Goal: Information Seeking & Learning: Learn about a topic

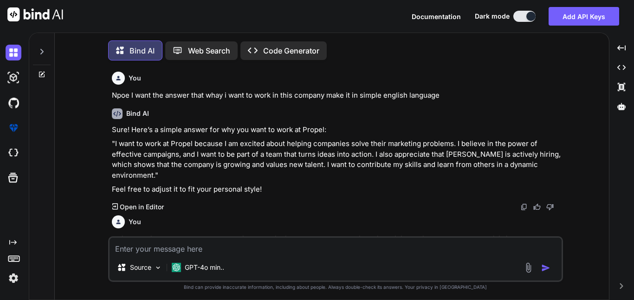
scroll to position [1117, 0]
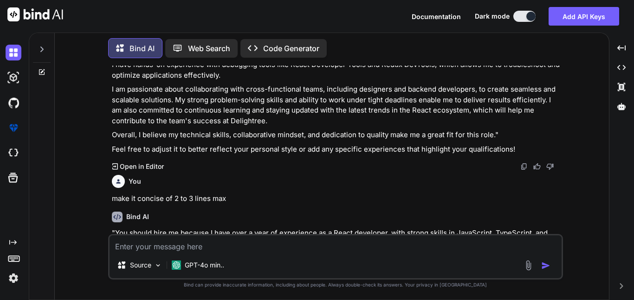
type textarea "S"
type textarea "x"
type textarea "So"
type textarea "x"
type textarea "So"
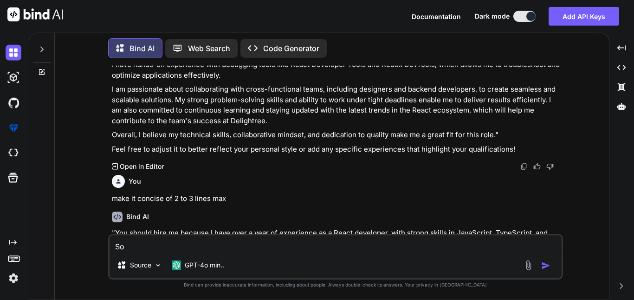
type textarea "x"
type textarea "So I"
type textarea "x"
type textarea "So I"
type textarea "x"
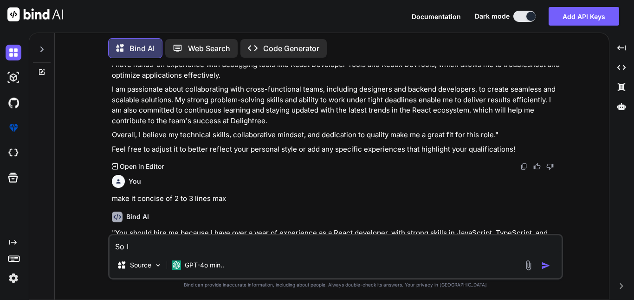
type textarea "So I a"
type textarea "x"
type textarea "So I am"
type textarea "x"
type textarea "So I am"
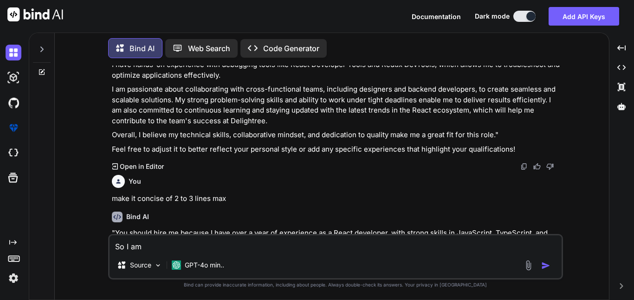
type textarea "x"
type textarea "So I am b"
type textarea "x"
type textarea "So I am be"
type textarea "x"
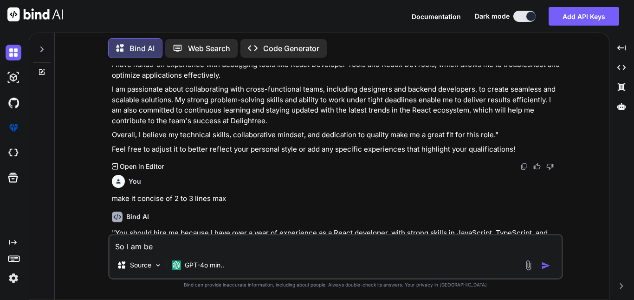
type textarea "So I am beg"
type textarea "x"
type textarea "So I am begi"
type textarea "x"
type textarea "So I am begin"
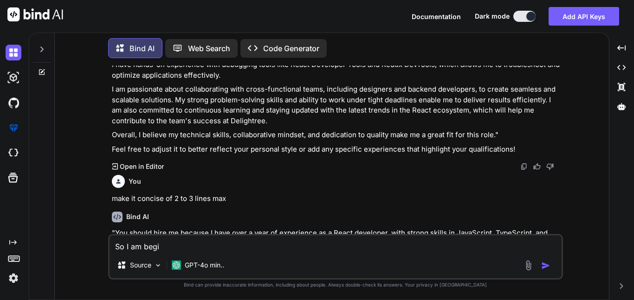
type textarea "x"
type textarea "So I am beginn"
type textarea "x"
type textarea "So I am beginni"
type textarea "x"
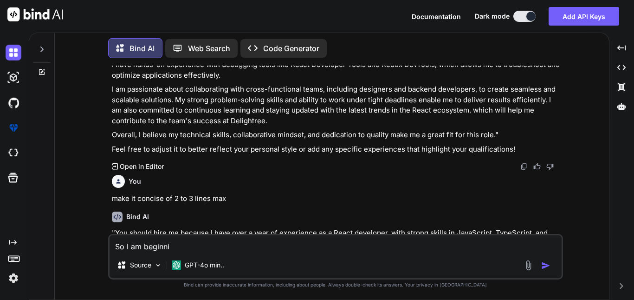
type textarea "So I am beginnin"
type textarea "x"
type textarea "So I am beginning"
type textarea "x"
type textarea "So I am beginning"
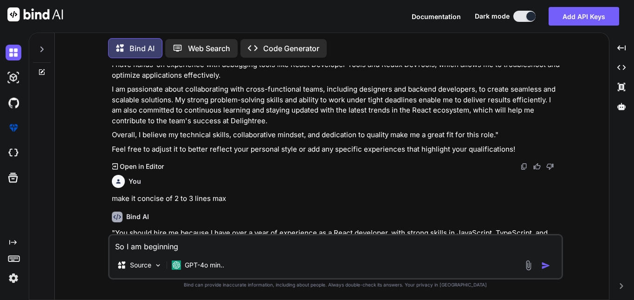
type textarea "x"
type textarea "So I am beginning m"
type textarea "x"
type textarea "So I am beginning my"
type textarea "x"
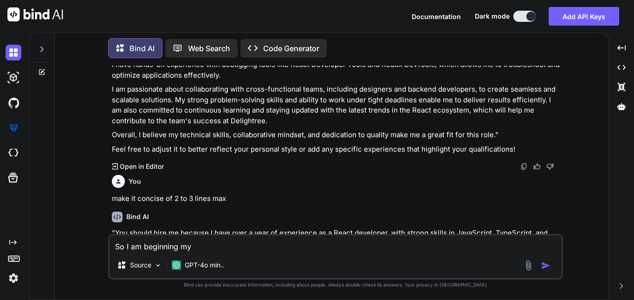
type textarea "So I am beginning my"
type textarea "x"
type textarea "So I am beginning my c"
type textarea "x"
type textarea "So I am beginning my ca"
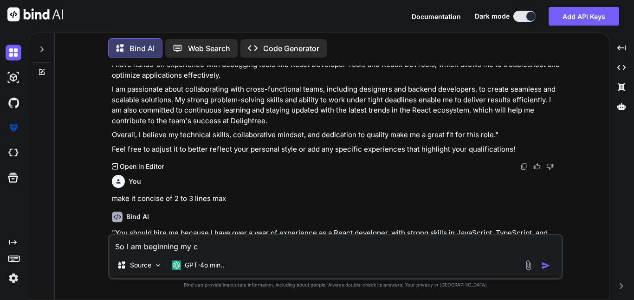
type textarea "x"
type textarea "So I am beginning my car"
type textarea "x"
type textarea "So I am beginning my care"
type textarea "x"
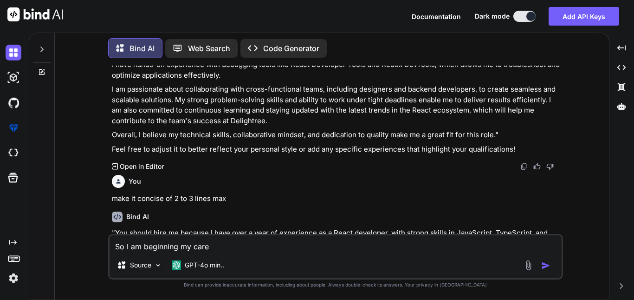
type textarea "So I am beginning my caree"
type textarea "x"
type textarea "So I am beginning my career"
type textarea "x"
type textarea "So I am beginning my career"
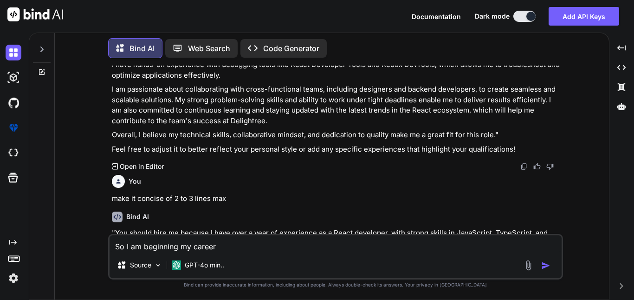
type textarea "x"
type textarea "So I am beginning my career a"
type textarea "x"
type textarea "So I am beginning my career as"
type textarea "x"
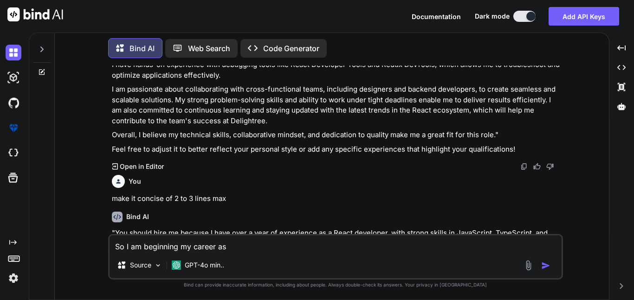
type textarea "So I am beginning my career as"
type textarea "x"
type textarea "So I am beginning my career as M"
type textarea "x"
type textarea "So I am beginning my career as MN"
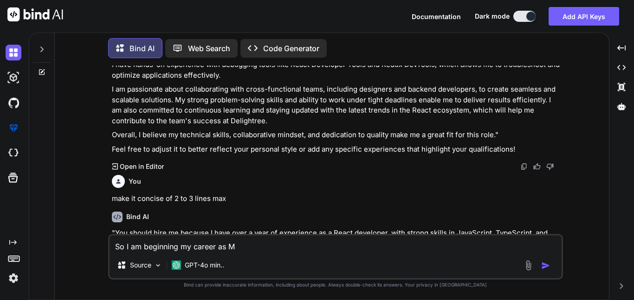
type textarea "x"
type textarea "So I am beginning my career as MN"
type textarea "x"
type textarea "So I am beginning my career as MN"
type textarea "x"
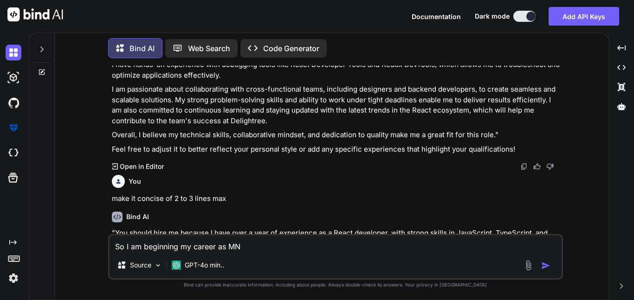
type textarea "So I am beginning my career as M"
type textarea "x"
type textarea "So I am beginning my career as ME"
type textarea "x"
type textarea "So I am beginning my career as MER"
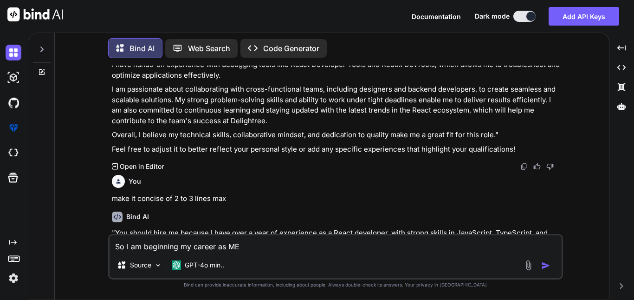
type textarea "x"
type textarea "So I am beginning my career as MERN"
type textarea "x"
type textarea "So I am beginning my career as MERN"
type textarea "x"
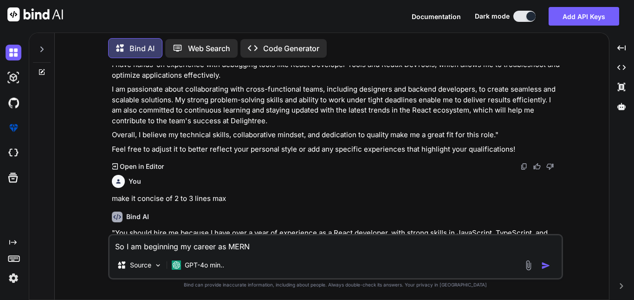
type textarea "So I am beginning my career as MERN S"
type textarea "x"
type textarea "So I am beginning my career as MERN ST"
type textarea "x"
type textarea "So I am beginning my career as MERN STA"
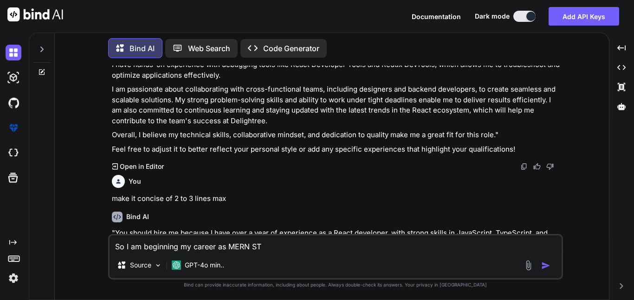
type textarea "x"
type textarea "So I am beginning my career as MERN STAC"
type textarea "x"
type textarea "So I am beginning my career as [PERSON_NAME]"
type textarea "x"
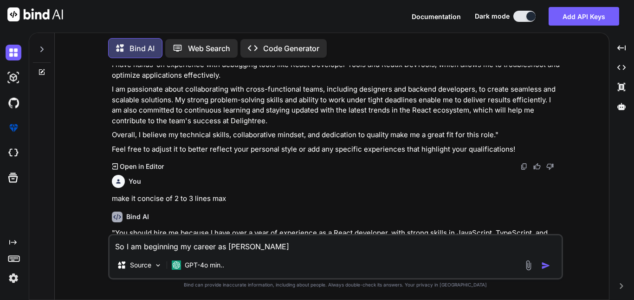
type textarea "So I am beginning my career as [PERSON_NAME]"
type textarea "x"
type textarea "So I am beginning my career as [PERSON_NAME] d"
type textarea "x"
type textarea "So I am beginning my career as [PERSON_NAME] de"
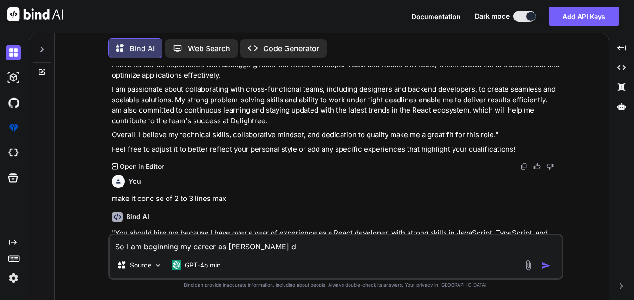
type textarea "x"
type textarea "So I am beginning my career as [PERSON_NAME] dev"
type textarea "x"
type textarea "So I am beginning my career as [PERSON_NAME] deve"
type textarea "x"
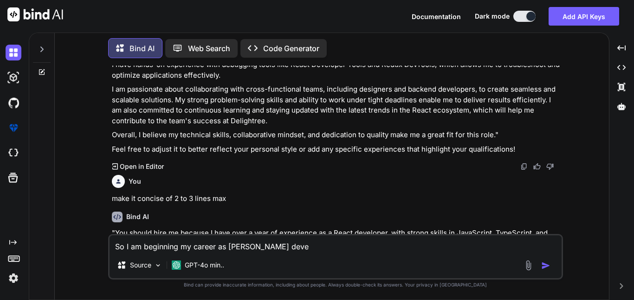
type textarea "So I am beginning my career as [PERSON_NAME] devel"
type textarea "x"
type textarea "So I am beginning my career as [PERSON_NAME] develo"
type textarea "x"
type textarea "So I am beginning my career as [PERSON_NAME] develop"
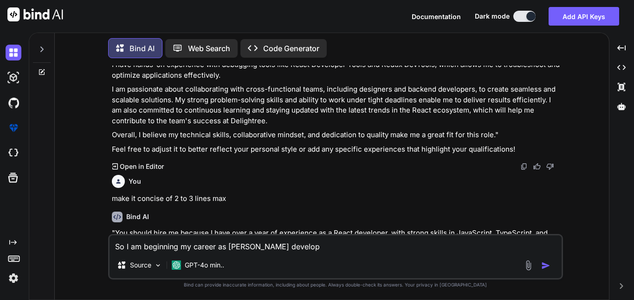
type textarea "x"
type textarea "So I am beginning my career as [PERSON_NAME] develope"
type textarea "x"
type textarea "So I am beginning my career as [PERSON_NAME] developer"
type textarea "x"
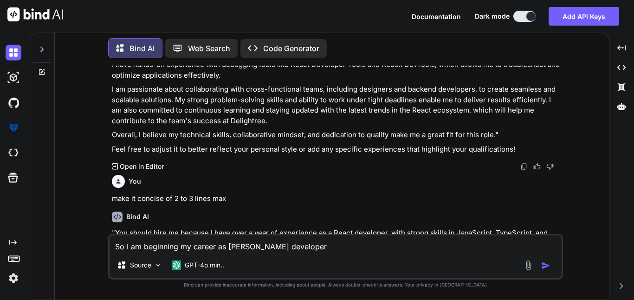
type textarea "So I am beginning my career as [PERSON_NAME] developer"
type textarea "x"
type textarea "So I am beginning my career as [PERSON_NAME] developer a"
type textarea "x"
type textarea "So I am beginning my career as [PERSON_NAME] developer an"
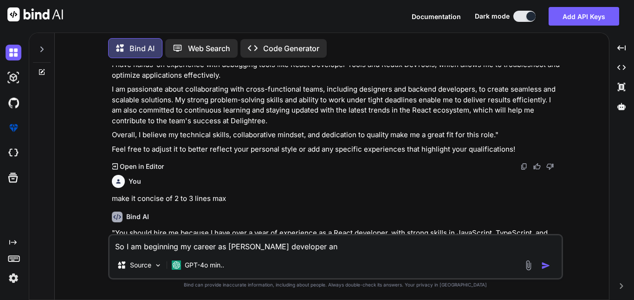
type textarea "x"
type textarea "So I am beginning my career as [PERSON_NAME] developer and"
type textarea "x"
type textarea "So I am beginning my career as [PERSON_NAME] developer and"
type textarea "x"
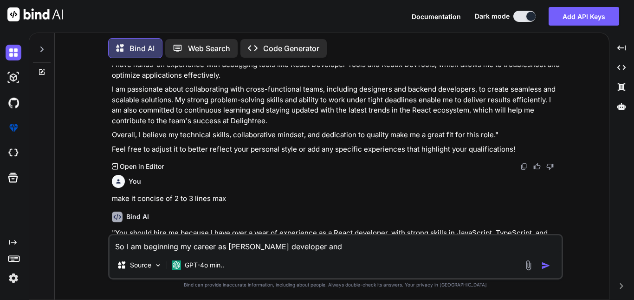
type textarea "So I am beginning my career as [PERSON_NAME] developer and I"
type textarea "x"
type textarea "So I am beginning my career as [PERSON_NAME] developer and I"
type textarea "x"
type textarea "So I am beginning my career as [PERSON_NAME] developer and I h"
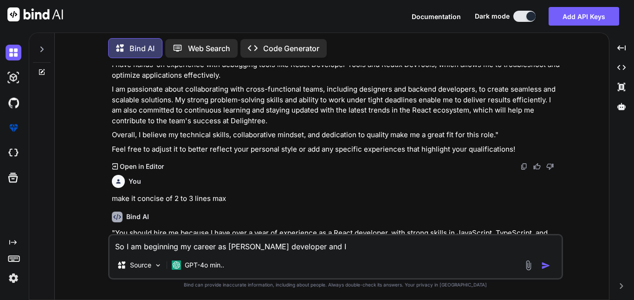
type textarea "x"
type textarea "So I am beginning my career as [PERSON_NAME] developer and I ha"
type textarea "x"
type textarea "So I am beginning my career as [PERSON_NAME] developer and I hav"
type textarea "x"
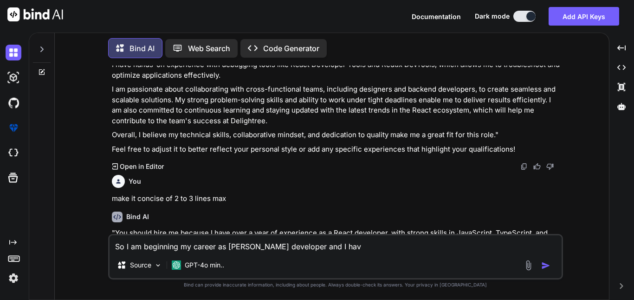
type textarea "So I am beginning my career as [PERSON_NAME] developer and I have"
type textarea "x"
type textarea "So I am beginning my career as [PERSON_NAME] developer and I have"
type textarea "x"
type textarea "So I am beginning my career as [PERSON_NAME] developer and I have 1"
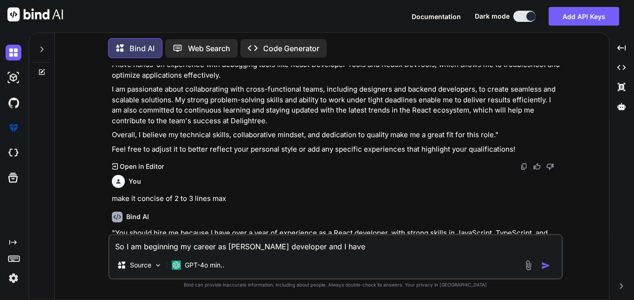
type textarea "x"
type textarea "So I am beginning my career as [PERSON_NAME] developer and I have 14"
type textarea "x"
type textarea "So I am beginning my career as [PERSON_NAME] developer and I have 14"
type textarea "x"
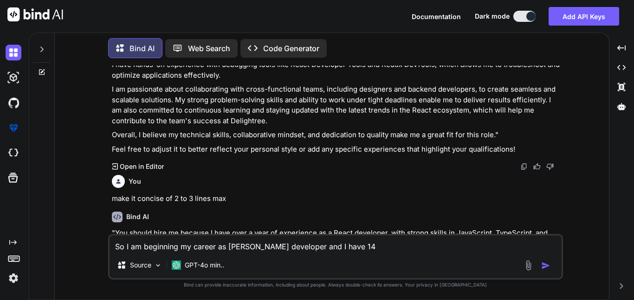
type textarea "So I am beginning my career as [PERSON_NAME] developer and I have 14 d"
type textarea "x"
type textarea "So I am beginning my career as [PERSON_NAME] developer and I have 14 da"
type textarea "x"
type textarea "So I am beginning my career as [PERSON_NAME] developer and I have 14 day"
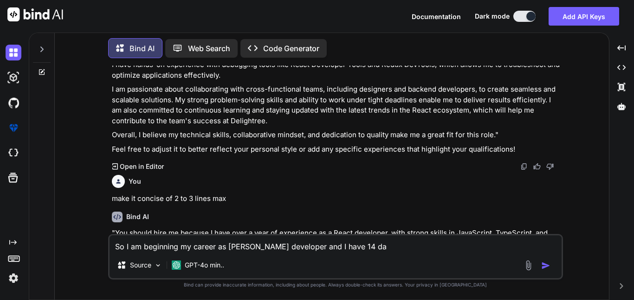
type textarea "x"
type textarea "So I am beginning my career as [PERSON_NAME] developer and I have 14 days"
type textarea "x"
type textarea "So I am beginning my career as [PERSON_NAME] developer and I have 14 days"
type textarea "x"
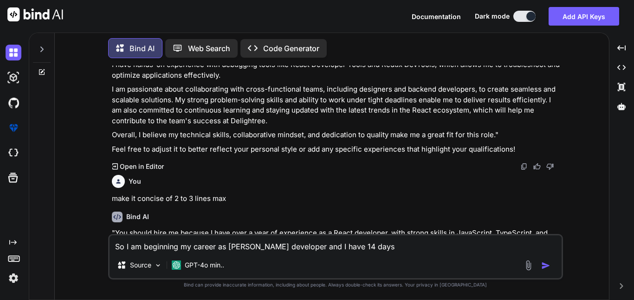
type textarea "So I am beginning my career as [PERSON_NAME] developer and I have 14 days t"
type textarea "x"
type textarea "So I am beginning my career as [PERSON_NAME] developer and I have 14 days to"
type textarea "x"
type textarea "So I am beginning my career as [PERSON_NAME] developer and I have 14 days to"
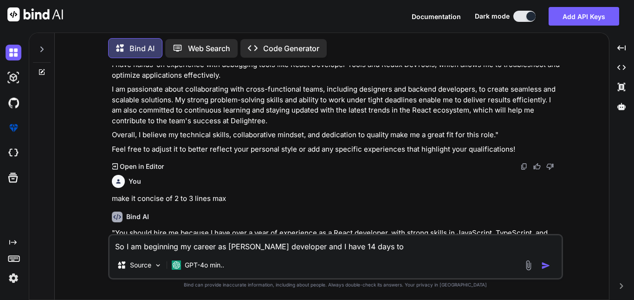
type textarea "x"
type textarea "So I am beginning my career as [PERSON_NAME] developer and I have 14 days to l"
type textarea "x"
type textarea "So I am beginning my career as [PERSON_NAME] developer and I have 14 days to le"
type textarea "x"
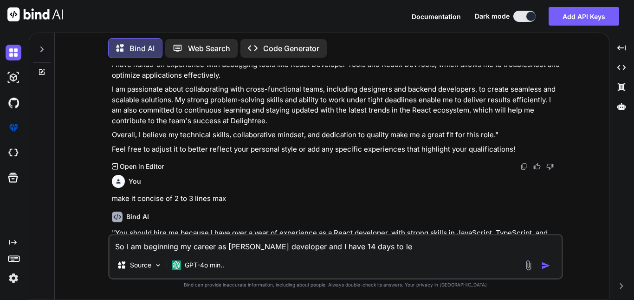
type textarea "So I am beginning my career as [PERSON_NAME] developer and I have 14 days to lea"
type textarea "x"
type textarea "So I am beginning my career as [PERSON_NAME] developer and I have 14 days to [P…"
type textarea "x"
type textarea "So I am beginning my career as [PERSON_NAME] developer and I have 14 days to le…"
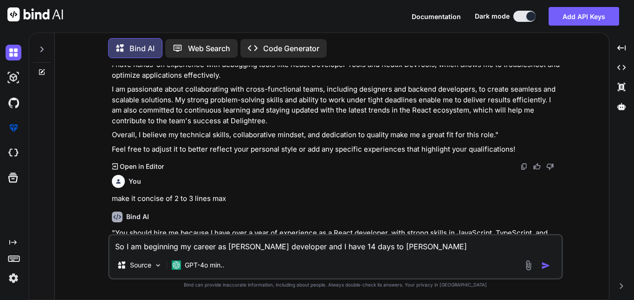
type textarea "x"
type textarea "So I am beginning my career as [PERSON_NAME] developer and I have 14 days to le…"
type textarea "x"
type textarea "So I am beginning my career as [PERSON_NAME] developer and I have 14 days to le…"
type textarea "x"
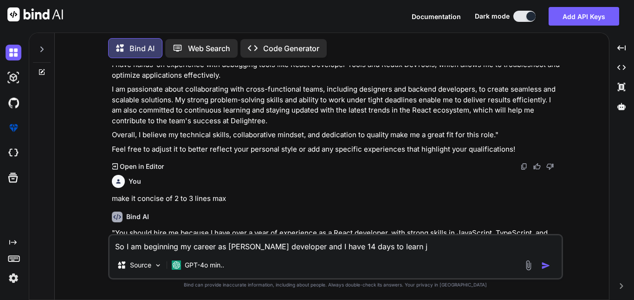
type textarea "So I am beginning my career as [PERSON_NAME] developer and I have 14 days to le…"
type textarea "x"
type textarea "So I am beginning my career as [PERSON_NAME] developer and I have 14 days to le…"
type textarea "x"
type textarea "So I am beginning my career as [PERSON_NAME] developer and I have 14 days to le…"
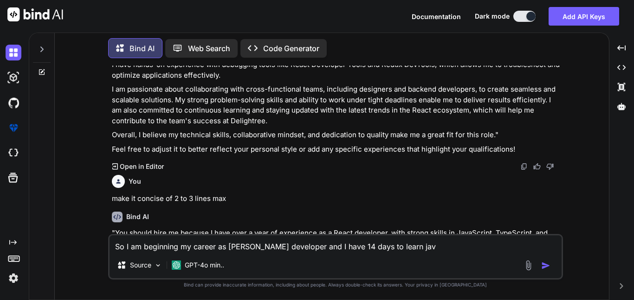
type textarea "x"
type textarea "So I am beginning my career as [PERSON_NAME] developer and I have 14 days to le…"
type textarea "x"
type textarea "So I am beginning my career as [PERSON_NAME] developer and I have 14 days to le…"
type textarea "x"
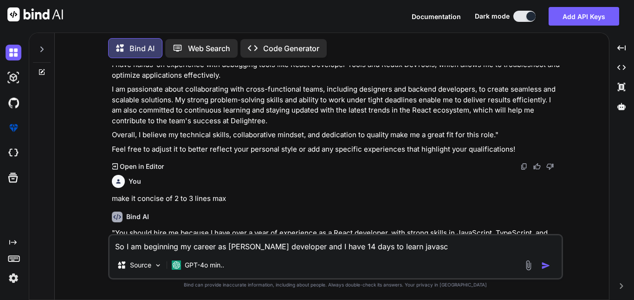
type textarea "So I am beginning my career as [PERSON_NAME] developer and I have 14 days to le…"
type textarea "x"
type textarea "So I am beginning my career as [PERSON_NAME] developer and I have 14 days to le…"
type textarea "x"
type textarea "So I am beginning my career as [PERSON_NAME] developer and I have 14 days to le…"
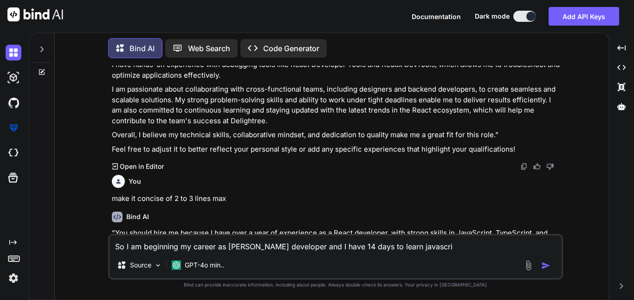
type textarea "x"
type textarea "So I am beginning my career as [PERSON_NAME] developer and I have 14 days to le…"
type textarea "x"
type textarea "So I am beginning my career as [PERSON_NAME] developer and I have 14 days to le…"
type textarea "x"
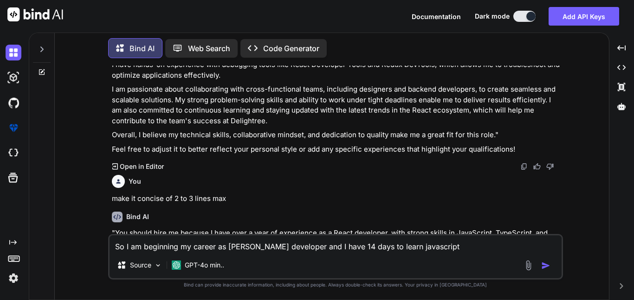
type textarea "So I am beginning my career as [PERSON_NAME] developer and I have 14 days to le…"
type textarea "x"
type textarea "So I am beginning my career as [PERSON_NAME] developer and I have 14 days to le…"
type textarea "x"
type textarea "So I am beginning my career as [PERSON_NAME] developer and I have 14 days to le…"
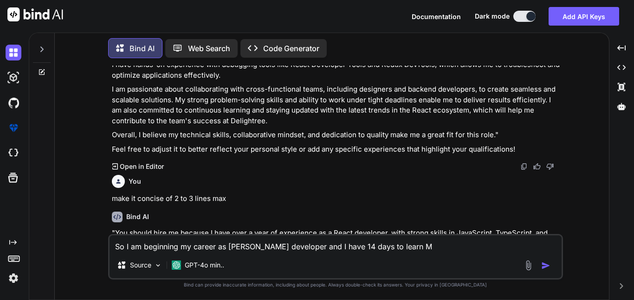
type textarea "x"
type textarea "So I am beginning my career as [PERSON_NAME] developer and I have 14 days to le…"
type textarea "x"
type textarea "So I am beginning my career as [PERSON_NAME] developer and I have 14 days to le…"
type textarea "x"
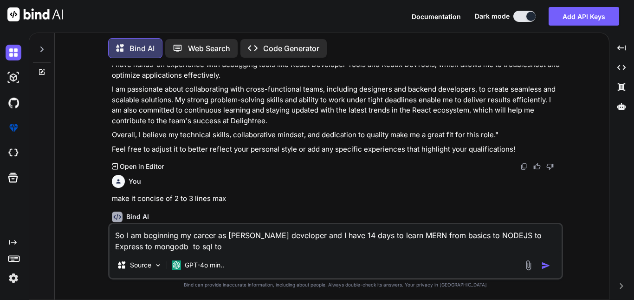
click at [222, 243] on textarea "So I am beginning my career as [PERSON_NAME] developer and I have 14 days to le…" at bounding box center [336, 238] width 452 height 28
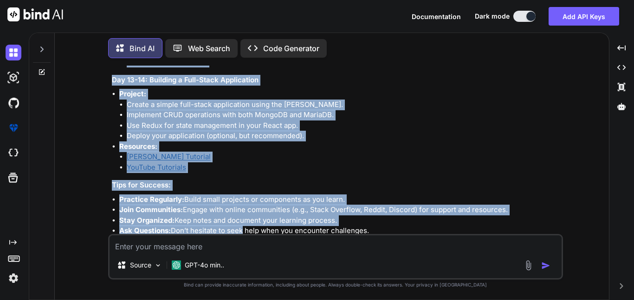
scroll to position [2288, 0]
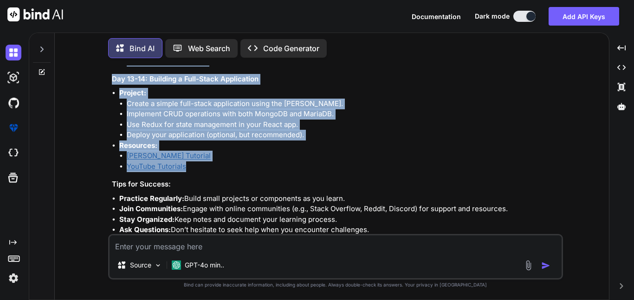
drag, startPoint x: 111, startPoint y: 144, endPoint x: 215, endPoint y: 118, distance: 108.0
click at [215, 118] on div "You Npoe I want the answer that whay i want to work in this company make it in …" at bounding box center [336, 149] width 453 height 168
copy div "Day 1-2: JavaScript Fundamentals Topics to Cover: Variables, Data Types, and Op…"
click at [261, 161] on li "YouTube Tutorials" at bounding box center [344, 166] width 435 height 11
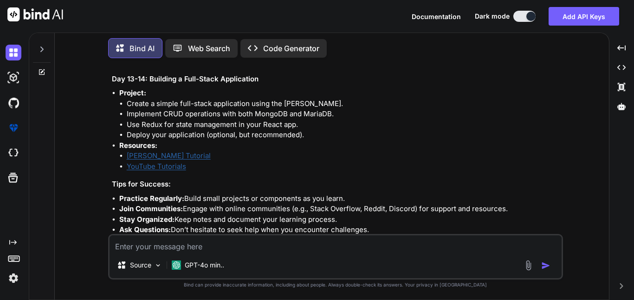
click at [180, 245] on textarea at bounding box center [336, 243] width 452 height 17
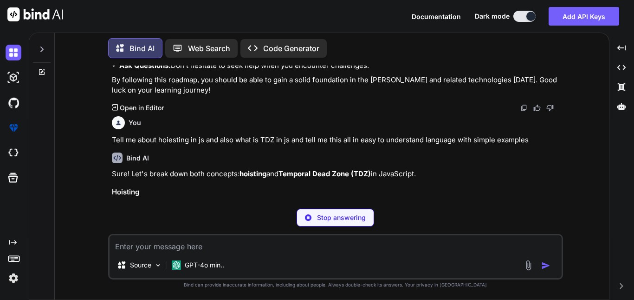
scroll to position [2478, 0]
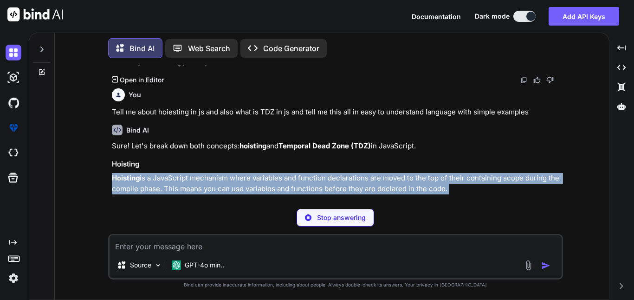
drag, startPoint x: 113, startPoint y: 137, endPoint x: 413, endPoint y: 153, distance: 300.5
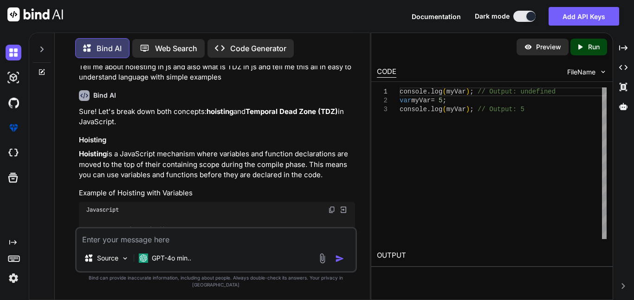
scroll to position [2995, 0]
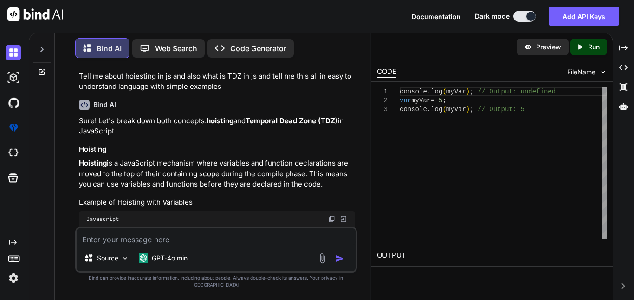
drag, startPoint x: 194, startPoint y: 166, endPoint x: 291, endPoint y: 176, distance: 97.6
click at [297, 265] on code "console.log" at bounding box center [320, 269] width 46 height 9
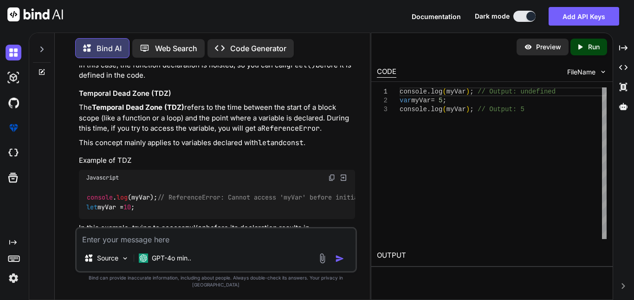
scroll to position [3397, 0]
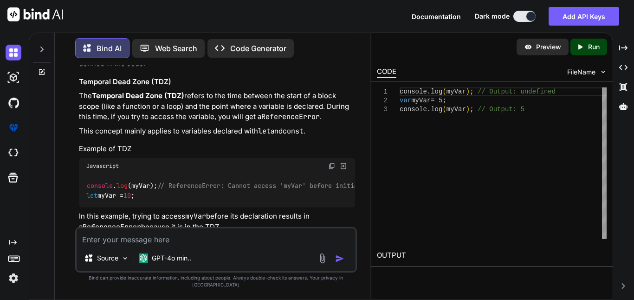
click at [138, 245] on textarea at bounding box center [216, 236] width 279 height 17
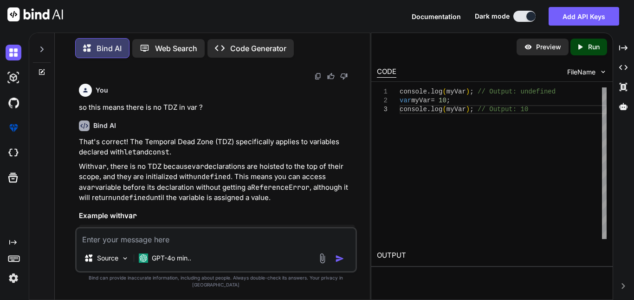
scroll to position [3751, 0]
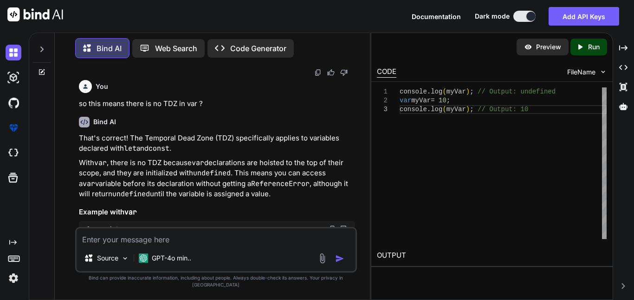
drag, startPoint x: 77, startPoint y: 206, endPoint x: 250, endPoint y: 220, distance: 173.8
click at [250, 220] on div "You Npoe I want the answer that whay i want to work in this company make it in …" at bounding box center [217, 145] width 280 height 161
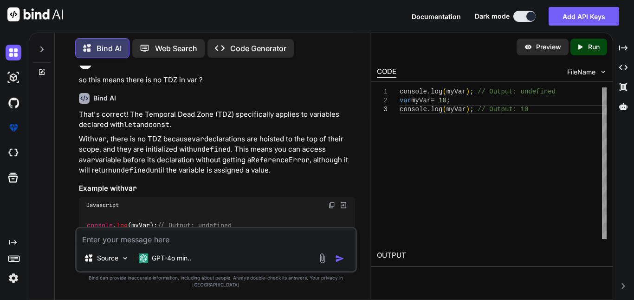
scroll to position [3782, 0]
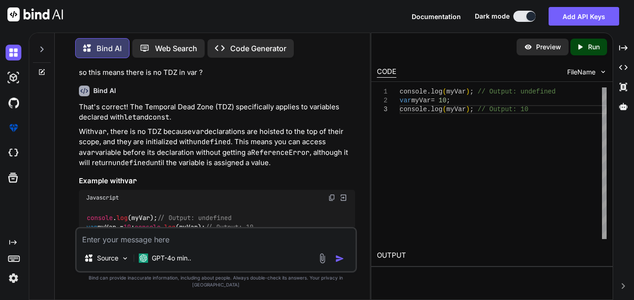
click at [218, 243] on p "In this example, the first console.log(myVar) does not throw an error; instead,…" at bounding box center [217, 259] width 276 height 32
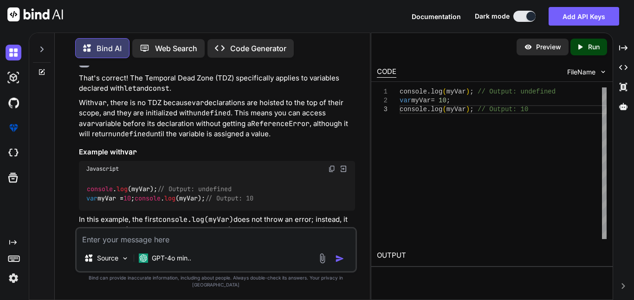
scroll to position [3816, 0]
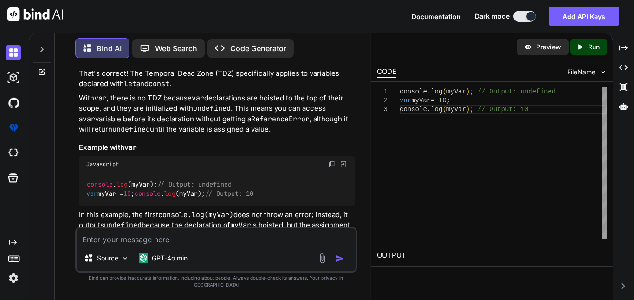
drag, startPoint x: 103, startPoint y: 192, endPoint x: 235, endPoint y: 196, distance: 132.4
click at [235, 257] on li "var : Hoisted and initialized to undefined , no TDZ." at bounding box center [220, 262] width 269 height 11
click at [257, 257] on li "var : Hoisted and initialized to undefined , no TDZ." at bounding box center [220, 262] width 269 height 11
drag, startPoint x: 134, startPoint y: 201, endPoint x: 296, endPoint y: 209, distance: 162.3
click at [296, 267] on li "let and const : Hoisted but not initialized, resulting in TDZ until the declara…" at bounding box center [220, 277] width 269 height 21
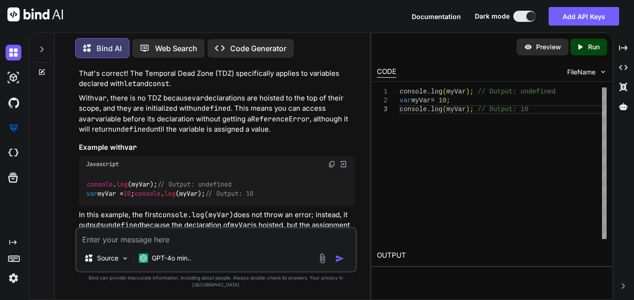
click at [210, 221] on div "Bind AI That's correct! The Temporal Dead Zone (TDZ) specifically applies to va…" at bounding box center [217, 174] width 276 height 259
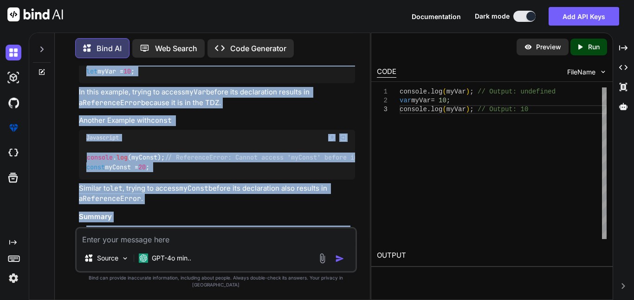
scroll to position [3522, 0]
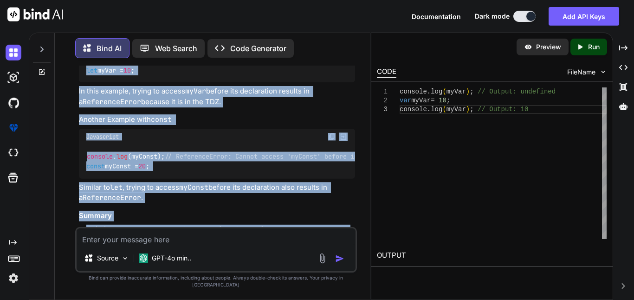
drag, startPoint x: 78, startPoint y: 135, endPoint x: 281, endPoint y: 186, distance: 210.2
click at [281, 186] on div "You Npoe I want the answer that whay i want to work in this company make it in …" at bounding box center [217, 145] width 280 height 161
copy div "Hoisting Hoisting is a JavaScript mechanism where variables and function declar…"
click at [276, 210] on h3 "Summary" at bounding box center [217, 215] width 276 height 11
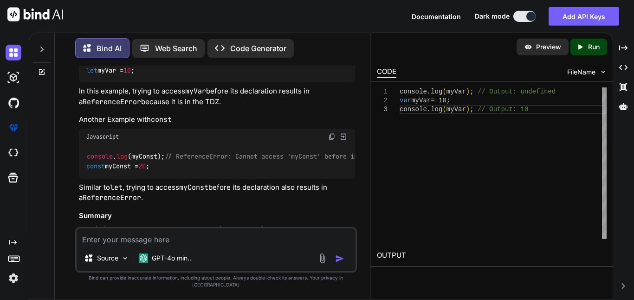
click at [278, 21] on div "Documentation Dark mode Add API Keys Created with Pixso." at bounding box center [317, 16] width 634 height 33
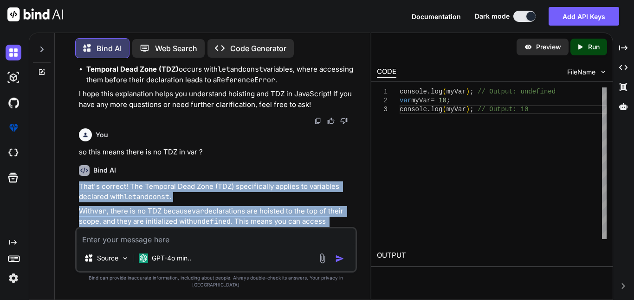
scroll to position [3708, 0]
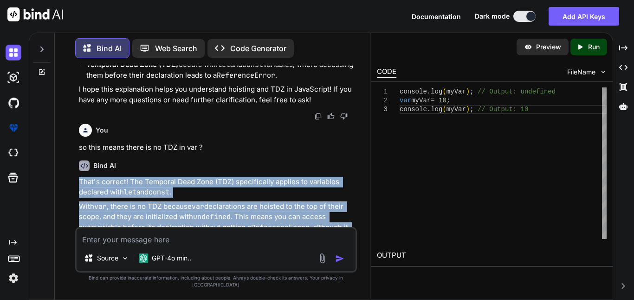
drag, startPoint x: 79, startPoint y: 131, endPoint x: 227, endPoint y: 191, distance: 159.8
click at [227, 191] on div "That's correct! The Temporal Dead Zone (TDZ) specifically applies to variables …" at bounding box center [217, 286] width 276 height 220
click at [258, 201] on p "With var , there is no TDZ because var declarations are hoisted to the top of t…" at bounding box center [217, 222] width 276 height 42
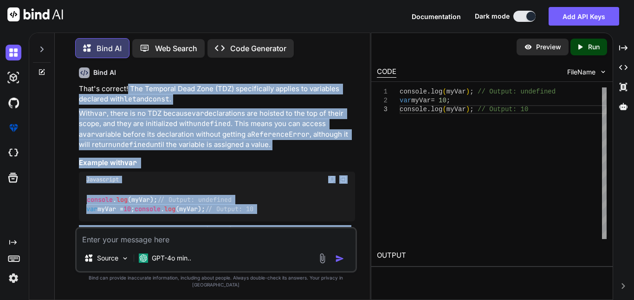
scroll to position [3816, 0]
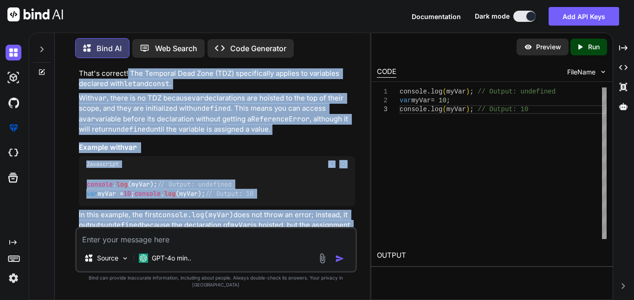
drag, startPoint x: 123, startPoint y: 99, endPoint x: 234, endPoint y: 209, distance: 156.3
click at [234, 209] on div "That's correct! The Temporal Dead Zone (TDZ) specifically applies to variables …" at bounding box center [217, 178] width 276 height 220
copy div "The Temporal Dead Zone (TDZ) specifically applies to variables declared with le…"
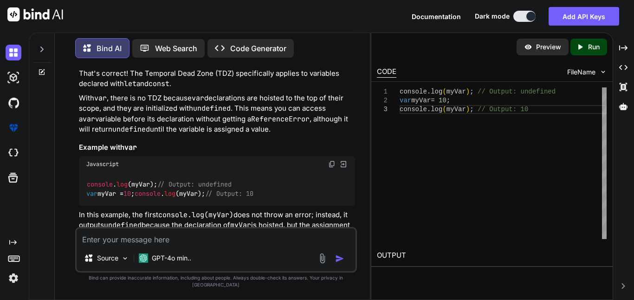
click at [151, 245] on textarea at bounding box center [216, 236] width 279 height 17
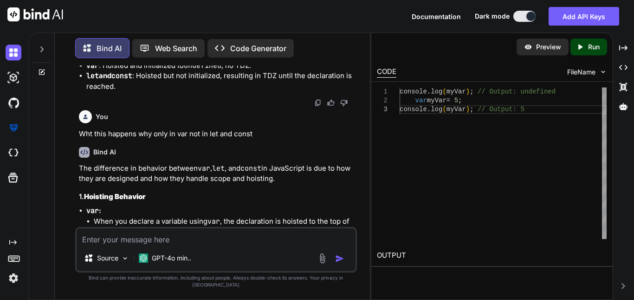
scroll to position [4022, 0]
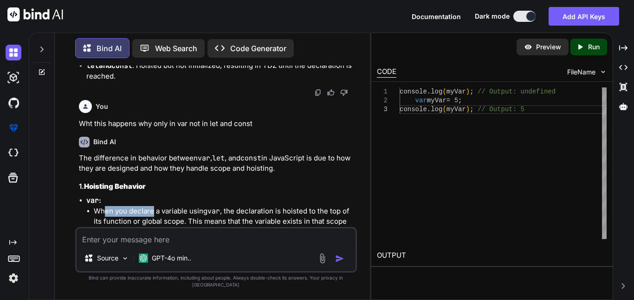
drag, startPoint x: 105, startPoint y: 139, endPoint x: 148, endPoint y: 137, distance: 43.3
click at [148, 206] on li "When you declare a variable using var , the declaration is hoisted to the top o…" at bounding box center [224, 227] width 261 height 42
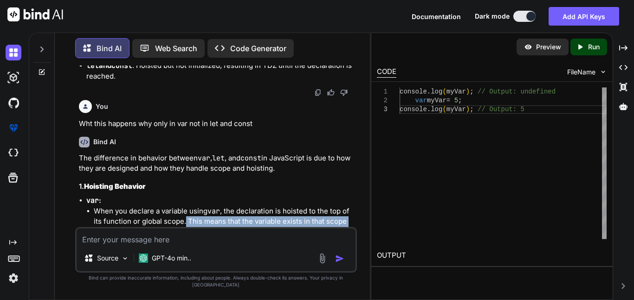
drag, startPoint x: 169, startPoint y: 151, endPoint x: 326, endPoint y: 151, distance: 157.9
click at [326, 206] on li "When you declare a variable using var , the declaration is hoisted to the top o…" at bounding box center [224, 227] width 261 height 42
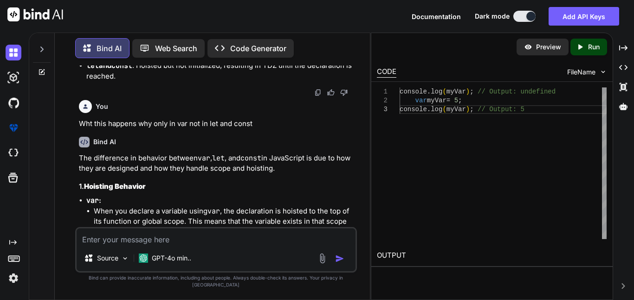
drag, startPoint x: 98, startPoint y: 163, endPoint x: 188, endPoint y: 163, distance: 90.1
click at [188, 206] on li "When you declare a variable using var , the declaration is hoisted to the top o…" at bounding box center [224, 227] width 261 height 42
drag, startPoint x: 204, startPoint y: 163, endPoint x: 239, endPoint y: 164, distance: 35.3
click at [239, 206] on li "When you declare a variable using var , the declaration is hoisted to the top o…" at bounding box center [224, 227] width 261 height 42
drag, startPoint x: 274, startPoint y: 164, endPoint x: 306, endPoint y: 164, distance: 32.0
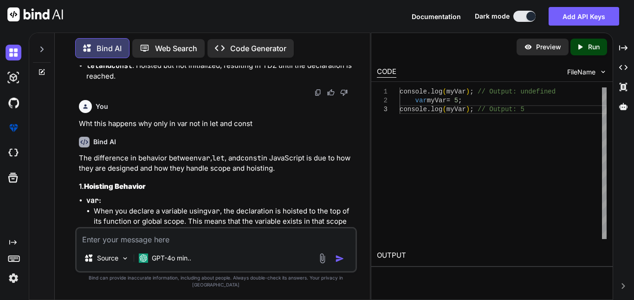
click at [306, 206] on li "When you declare a variable using var , the declaration is hoisted to the top o…" at bounding box center [224, 227] width 261 height 42
click at [209, 206] on li "When you declare a variable using var , the declaration is hoisted to the top o…" at bounding box center [224, 227] width 261 height 42
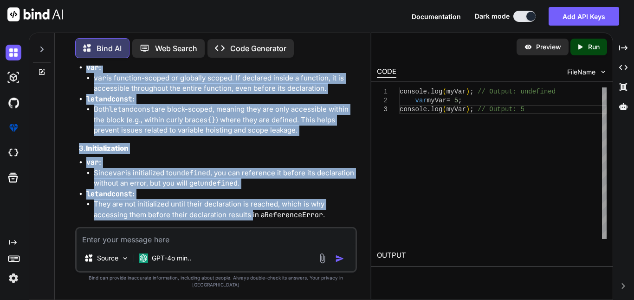
scroll to position [4410, 0]
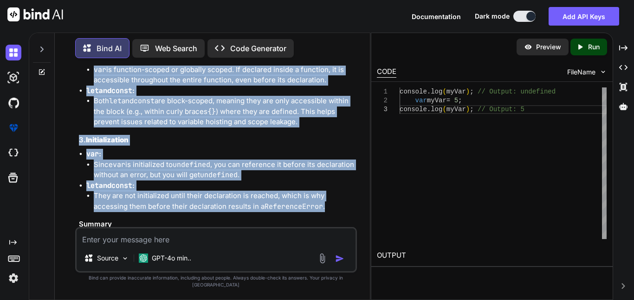
drag, startPoint x: 78, startPoint y: 102, endPoint x: 300, endPoint y: 147, distance: 227.0
click at [300, 147] on div "You Npoe I want the answer that whay i want to work in this company make it in …" at bounding box center [217, 145] width 280 height 161
copy div "The difference in behavior between var , let , and const in JavaScript is due t…"
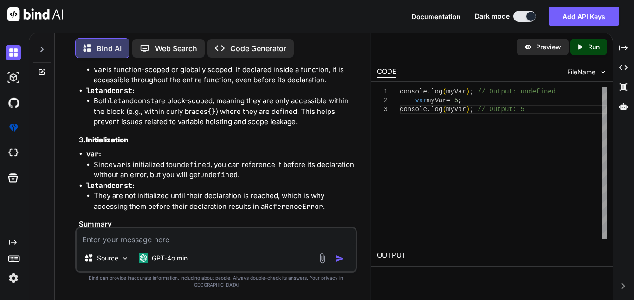
click at [144, 219] on h3 "Summary" at bounding box center [217, 224] width 276 height 11
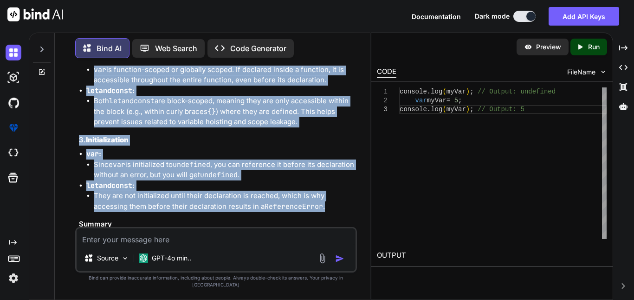
drag, startPoint x: 79, startPoint y: 116, endPoint x: 280, endPoint y: 150, distance: 203.5
click at [280, 150] on div "The difference in behavior between var , let , and const in JavaScript is due t…" at bounding box center [217, 25] width 276 height 520
copy div "The difference in behavior between var , let , and const in JavaScript is due t…"
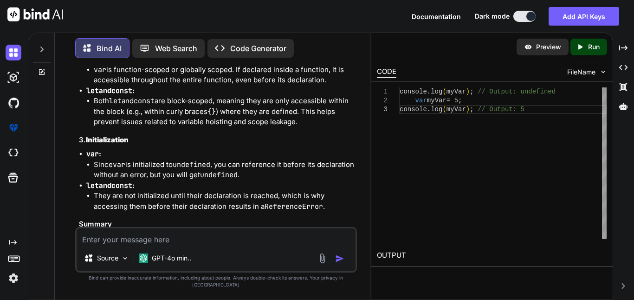
click at [140, 245] on textarea at bounding box center [216, 236] width 279 height 17
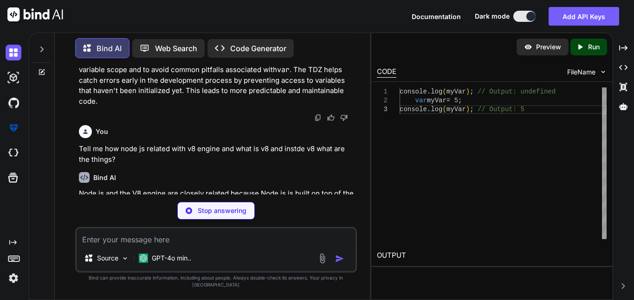
scroll to position [4589, 0]
drag, startPoint x: 140, startPoint y: 137, endPoint x: 331, endPoint y: 136, distance: 190.9
click at [331, 187] on p "Node.js and the V8 engine are closely related because Node.js is built on top o…" at bounding box center [217, 203] width 276 height 32
click at [189, 187] on p "Node.js and the V8 engine are closely related because Node.js is built on top o…" at bounding box center [217, 203] width 276 height 32
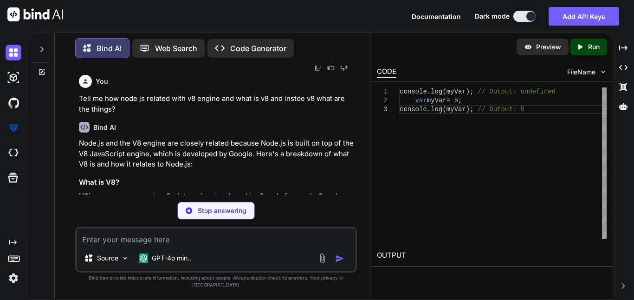
scroll to position [4651, 0]
